Goal: Transaction & Acquisition: Purchase product/service

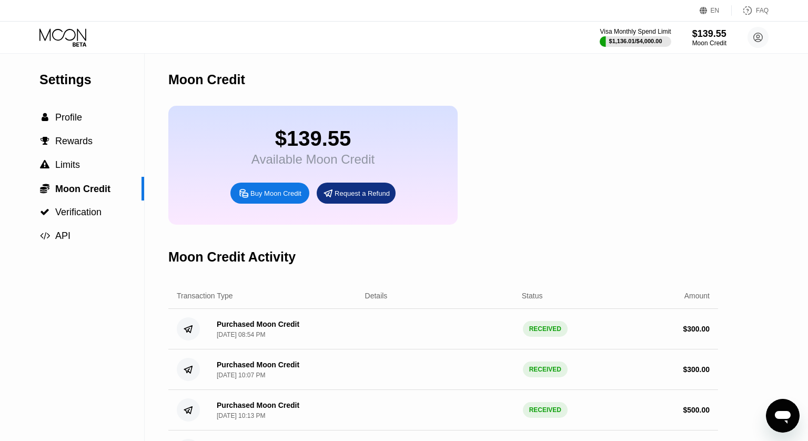
click at [254, 195] on div "Buy Moon Credit" at bounding box center [275, 193] width 51 height 9
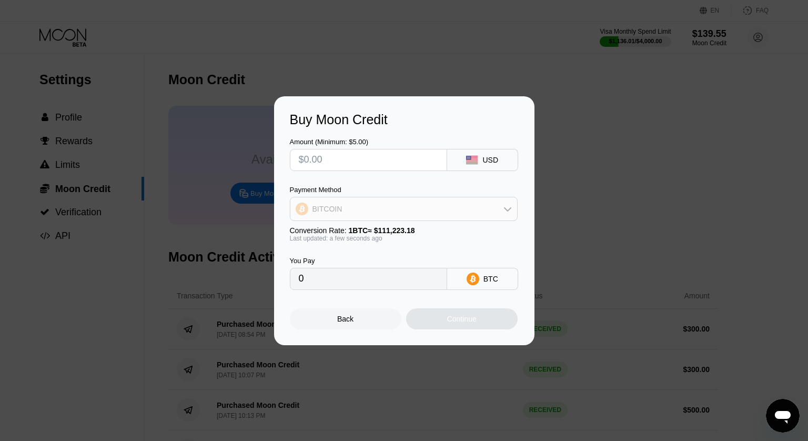
click at [375, 201] on div "BITCOIN" at bounding box center [403, 208] width 227 height 21
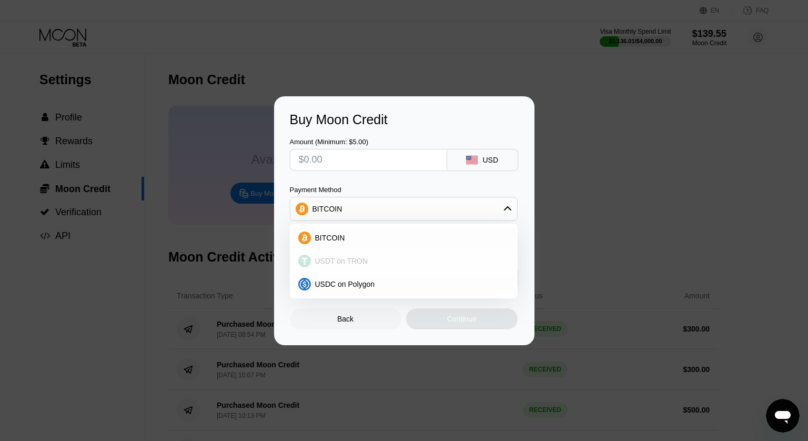
click at [338, 265] on div "USDT on TRON" at bounding box center [403, 260] width 221 height 21
type input "0.00"
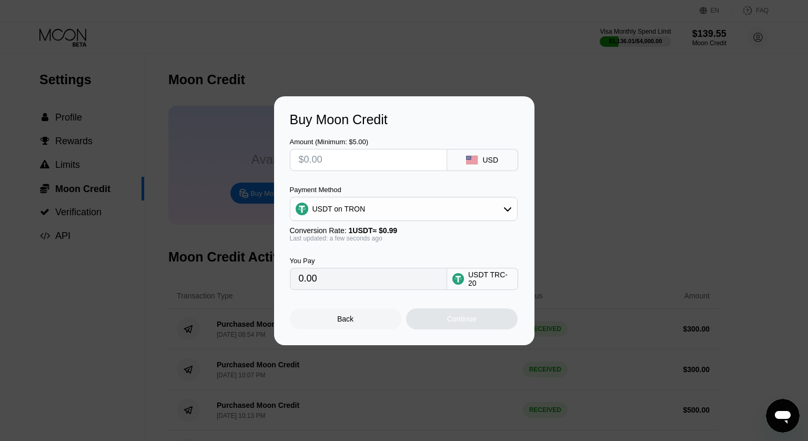
click at [336, 163] on input "text" at bounding box center [368, 159] width 139 height 21
type input "$4"
type input "4.04"
type input "$40"
type input "40.40"
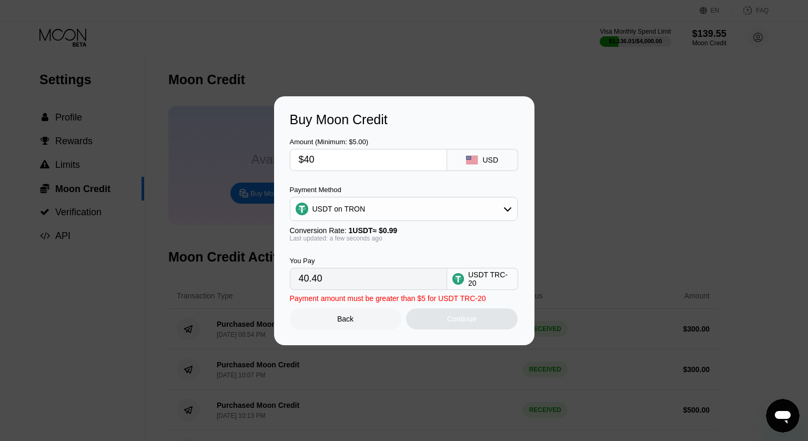
type input "$400"
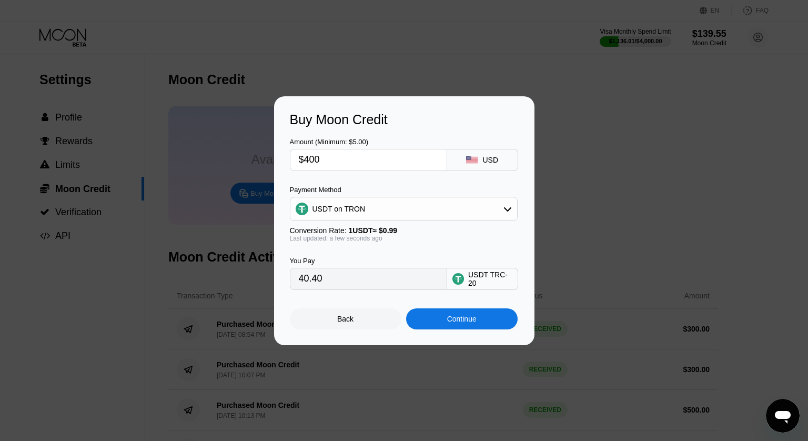
type input "404.04"
type input "$400"
click at [467, 322] on div "Continue" at bounding box center [461, 319] width 29 height 8
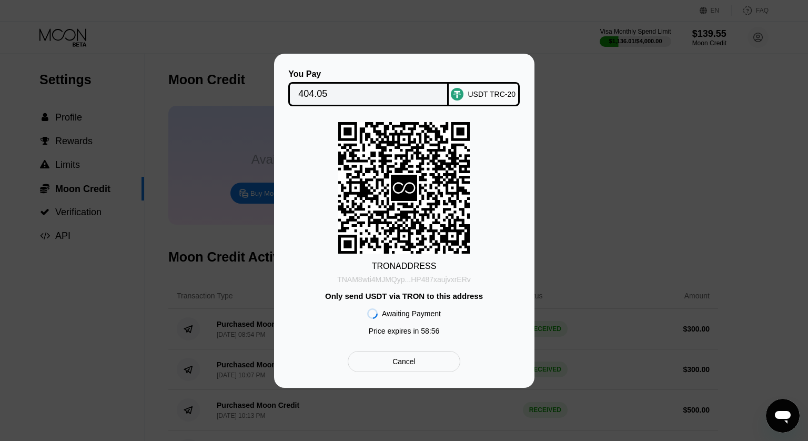
click at [428, 280] on div "TNAM8wti4MJMQyp...HP487xaujvxrERv" at bounding box center [404, 279] width 134 height 8
click at [361, 93] on input "404.05" at bounding box center [368, 94] width 140 height 21
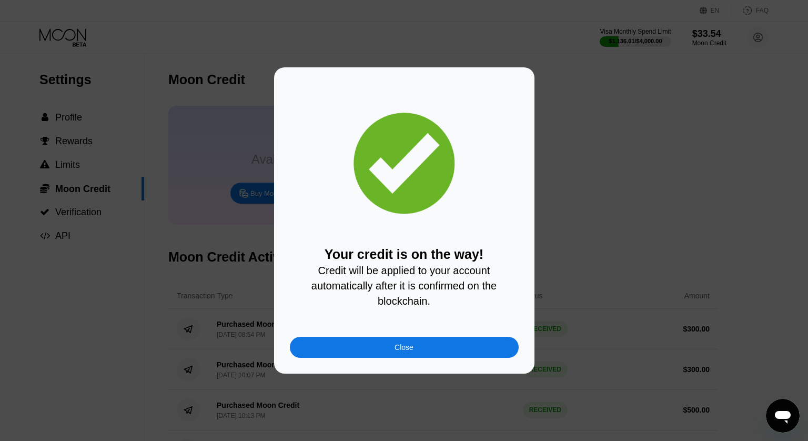
click at [402, 336] on div "Your credit is on the way! Credit will be applied to your account automatically…" at bounding box center [404, 220] width 229 height 275
click at [369, 350] on div "Close" at bounding box center [404, 347] width 229 height 21
